Goal: Navigation & Orientation: Find specific page/section

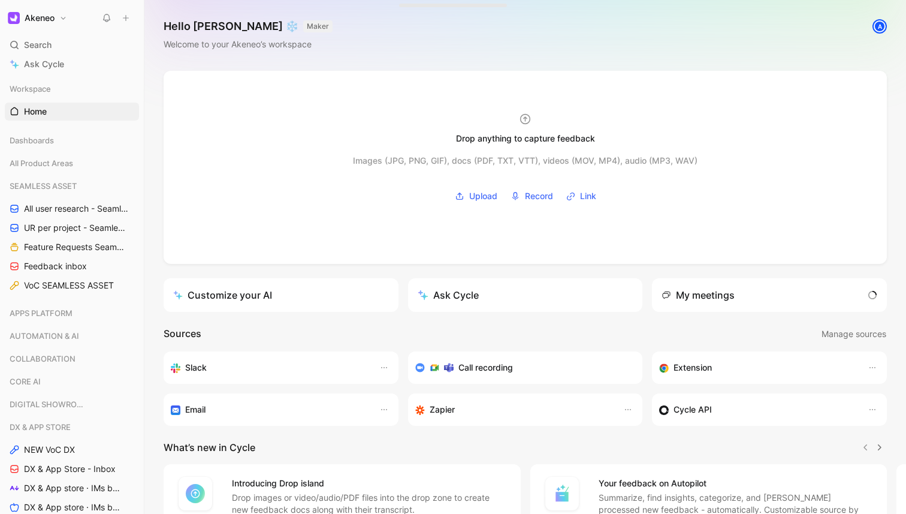
click at [628, 27] on div "Hello [PERSON_NAME] ❄️ MAKER Welcome to your Akeneo’s workspace A" at bounding box center [525, 35] width 762 height 71
click at [779, 13] on div "Hello [PERSON_NAME] ❄️ MAKER Welcome to your Akeneo’s workspace A" at bounding box center [525, 35] width 762 height 71
click at [773, 27] on div "Hello [PERSON_NAME] ❄️ MAKER Welcome to your Akeneo’s workspace A" at bounding box center [525, 35] width 762 height 71
